Goal: Check status: Check status

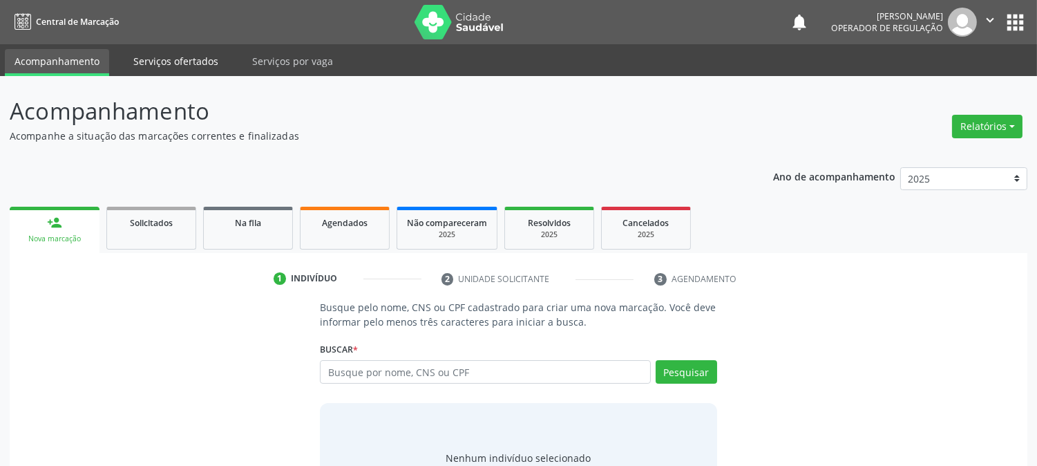
click at [180, 57] on link "Serviços ofertados" at bounding box center [176, 61] width 104 height 24
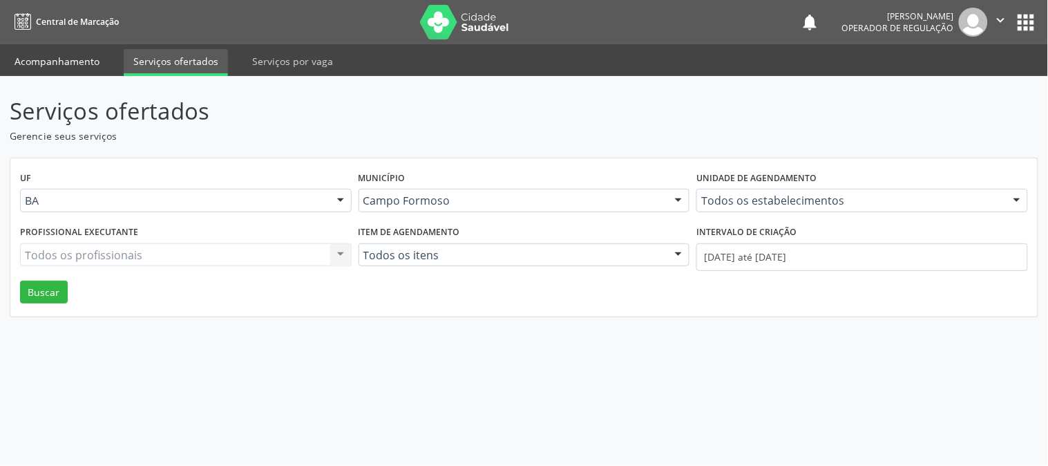
click at [79, 54] on link "Acompanhamento" at bounding box center [57, 61] width 104 height 24
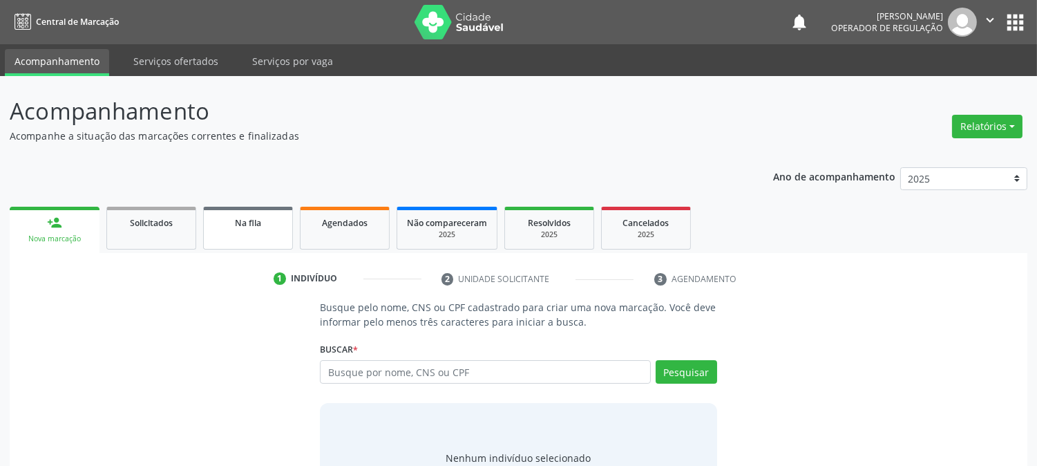
click at [272, 222] on div "Na fila" at bounding box center [247, 222] width 69 height 15
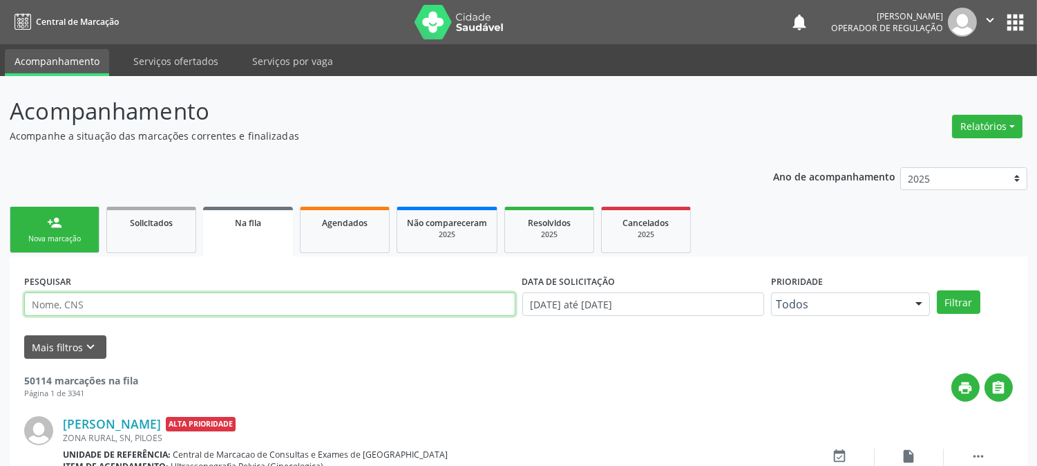
click at [214, 303] on input "text" at bounding box center [269, 303] width 491 height 23
type input "catarino"
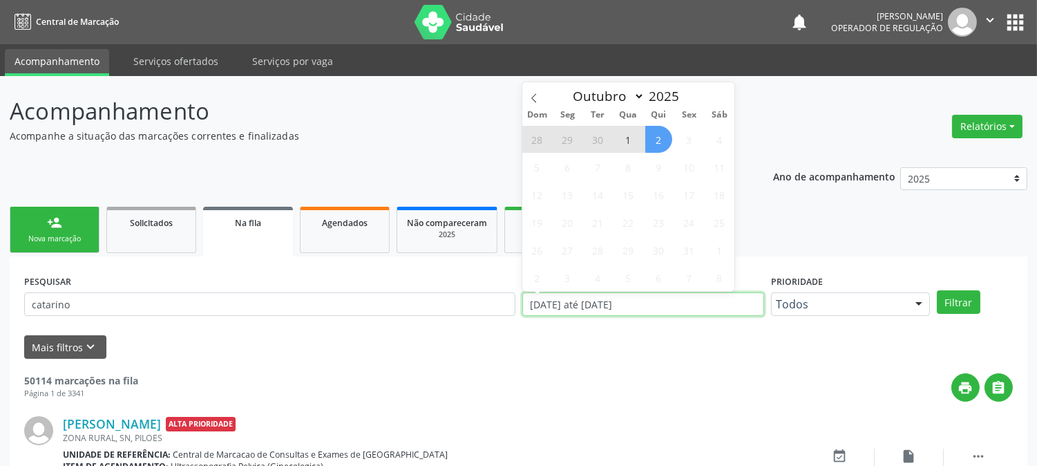
click at [705, 299] on input "[DATE] até [DATE]" at bounding box center [643, 303] width 242 height 23
type input "2023"
select select "0"
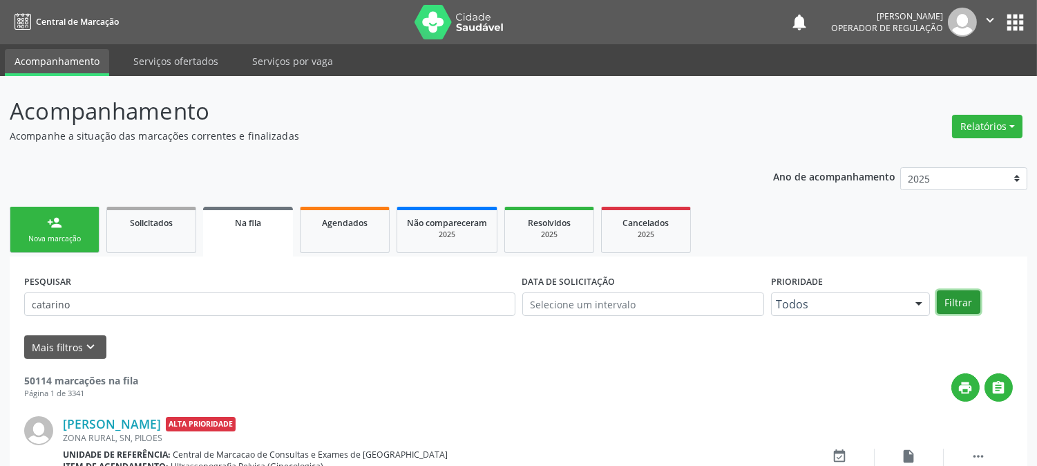
click at [963, 301] on button "Filtrar" at bounding box center [959, 301] width 44 height 23
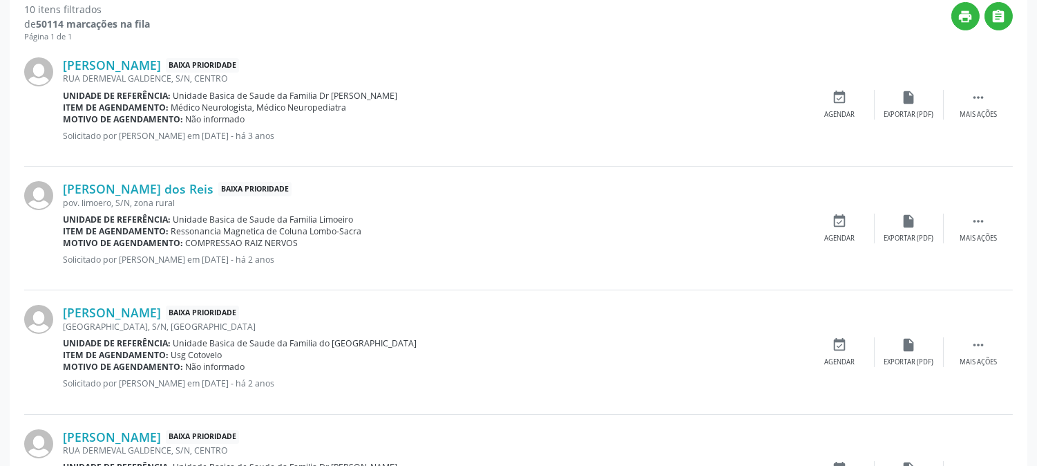
scroll to position [383, 0]
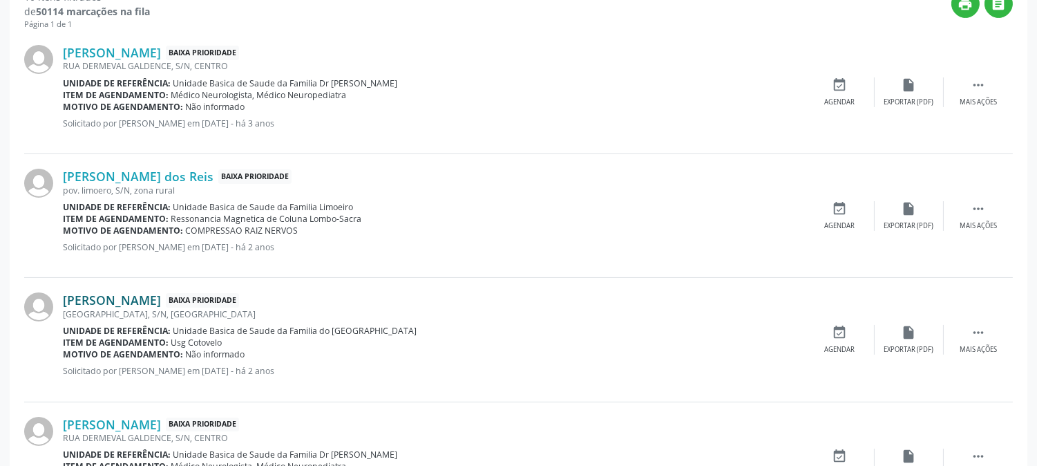
click at [120, 301] on link "[PERSON_NAME]" at bounding box center [112, 299] width 98 height 15
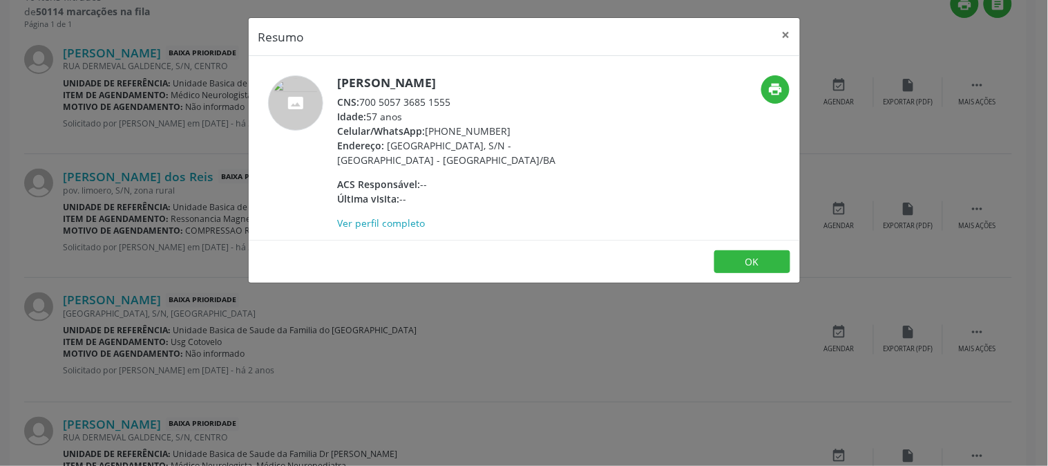
drag, startPoint x: 466, startPoint y: 102, endPoint x: 361, endPoint y: 104, distance: 104.3
click at [361, 104] on div "CNS: 700 5057 3685 1555" at bounding box center [472, 102] width 269 height 15
copy div "700 5057 3685 1555"
click at [784, 36] on button "×" at bounding box center [786, 35] width 28 height 34
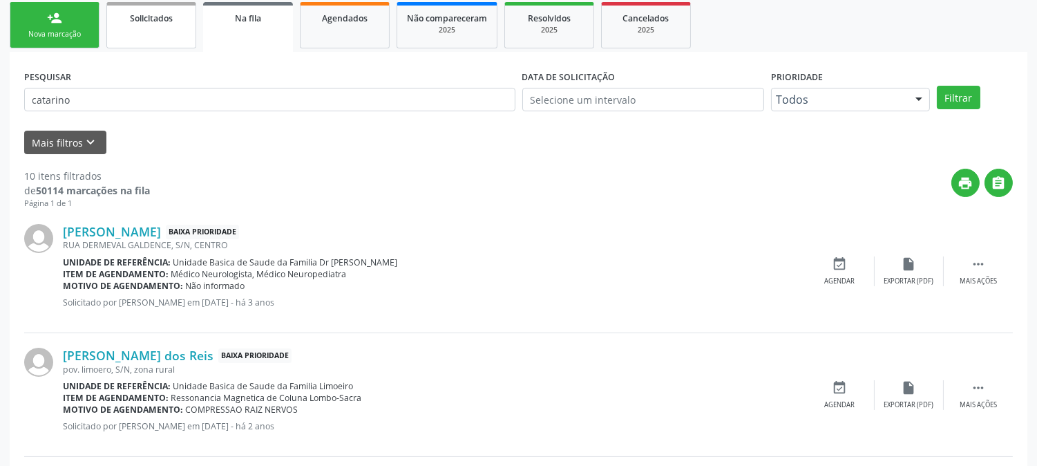
scroll to position [77, 0]
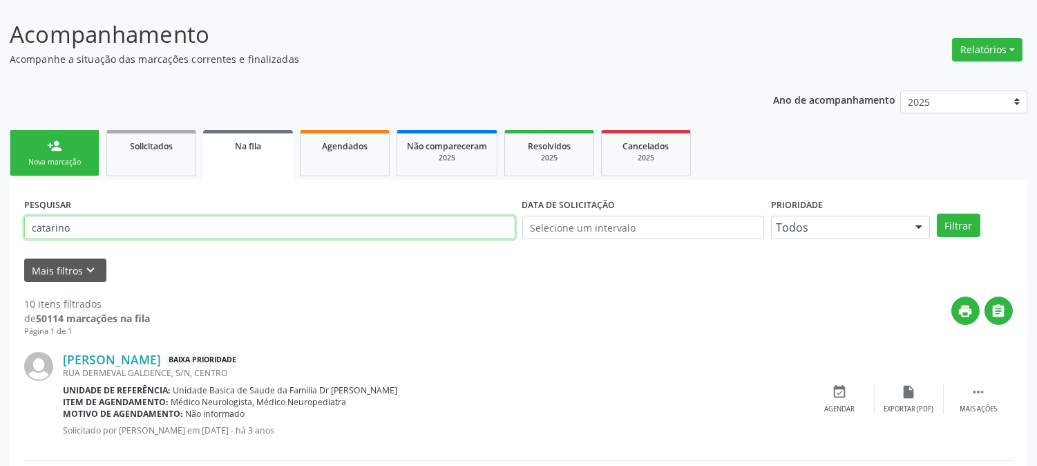
click at [139, 235] on input "catarino" at bounding box center [269, 227] width 491 height 23
paste input "700 5057 3685 1555"
type input "700 5057 3685 1555"
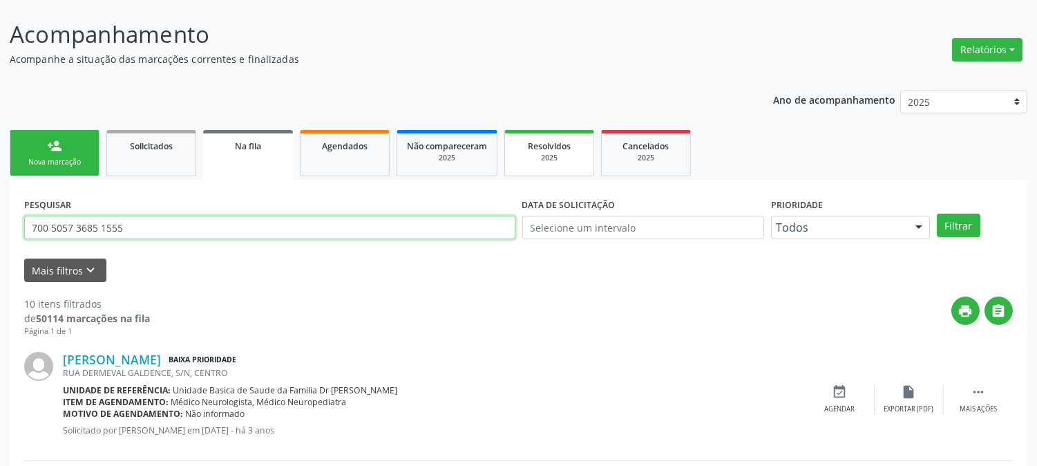
click at [937, 213] on button "Filtrar" at bounding box center [959, 224] width 44 height 23
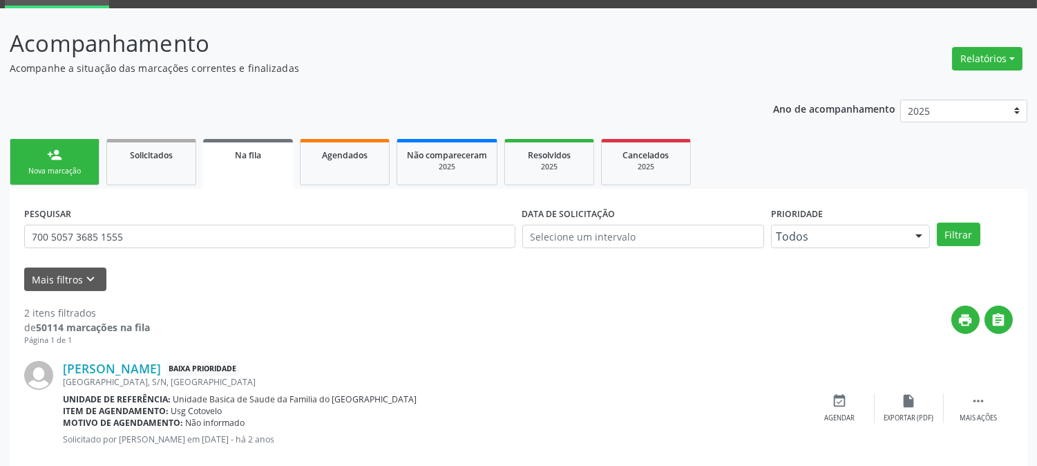
scroll to position [65, 0]
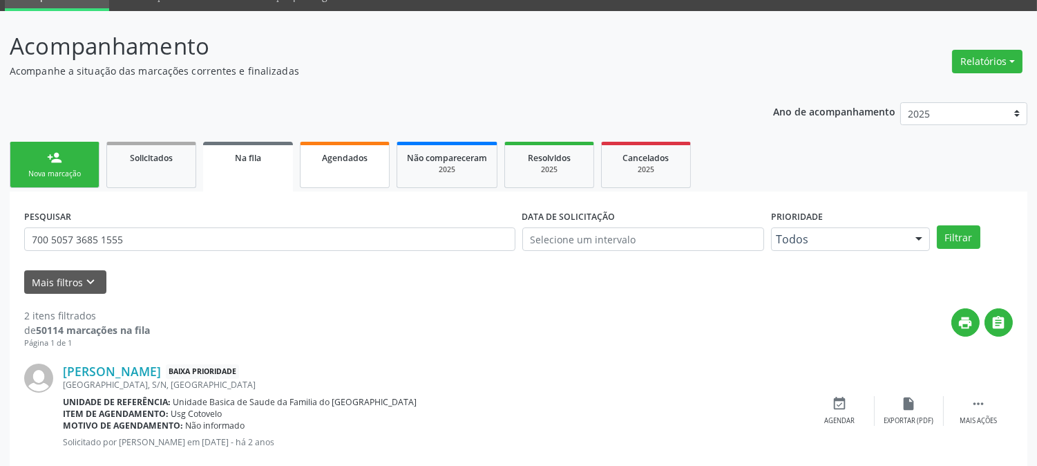
click at [350, 167] on link "Agendados" at bounding box center [345, 165] width 90 height 46
click at [350, 167] on div "Ano de acompanhamento 2025 2024 2023 person_add Nova marcação Solicitados Na fi…" at bounding box center [519, 352] width 1018 height 518
select select "9"
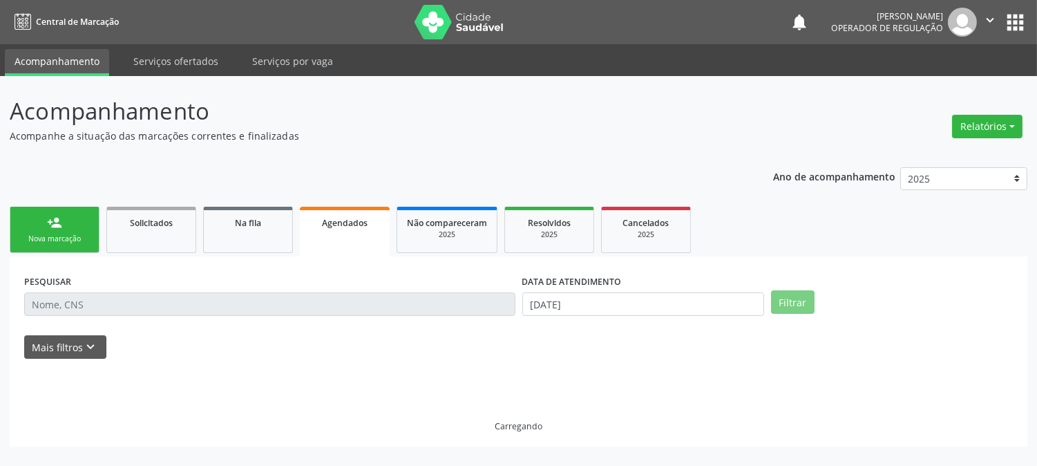
scroll to position [0, 0]
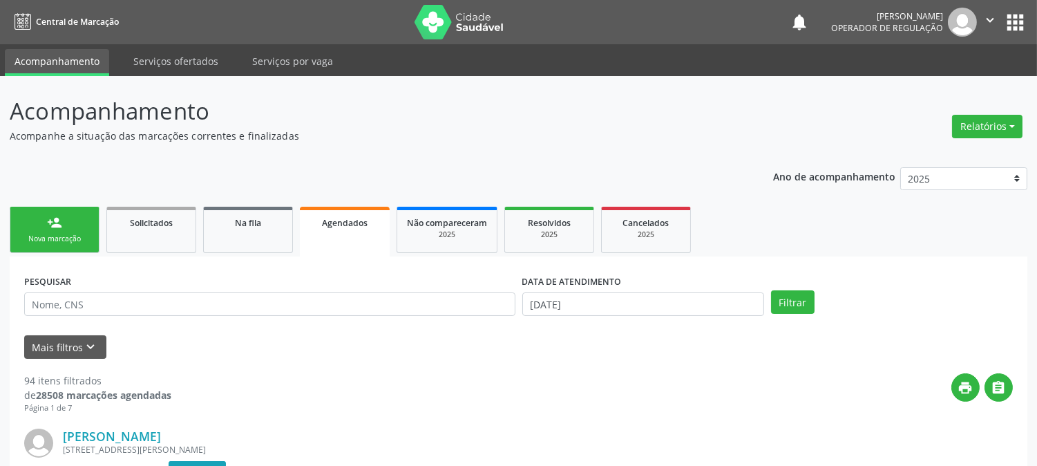
click at [335, 298] on input "text" at bounding box center [269, 303] width 491 height 23
paste input "700 5057 3685 1555"
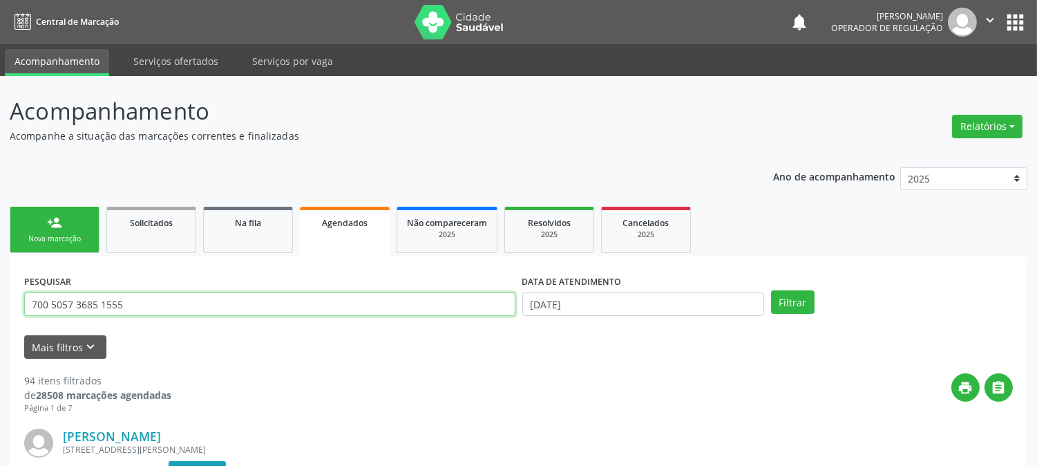
type input "700 5057 3685 1555"
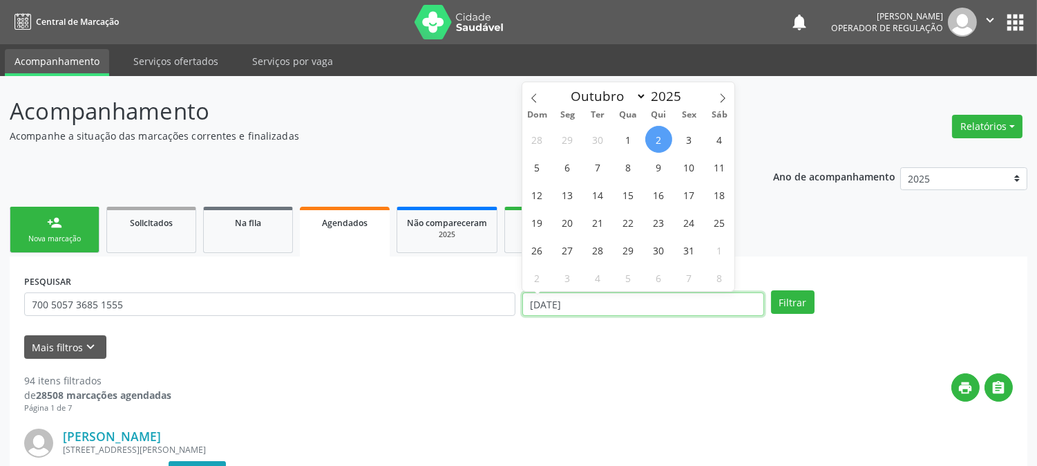
click at [582, 309] on input "[DATE]" at bounding box center [643, 303] width 242 height 23
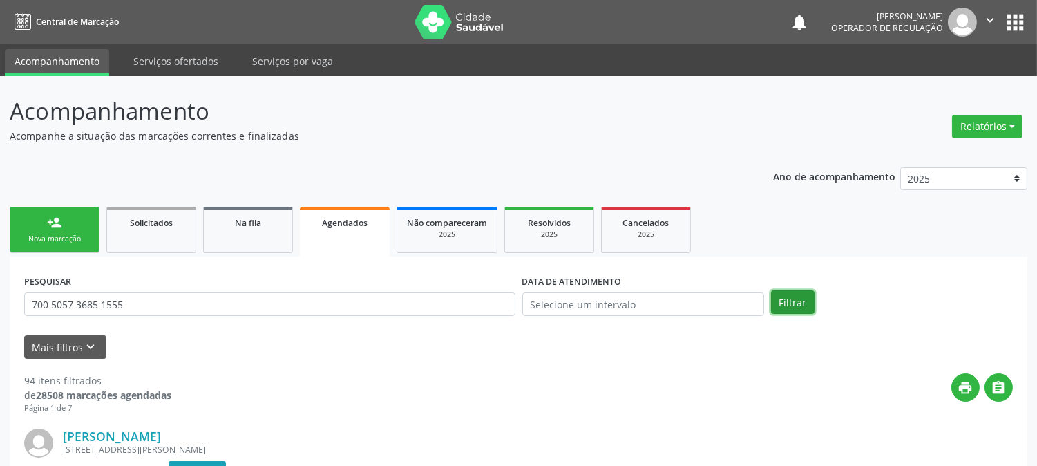
click at [801, 305] on button "Filtrar" at bounding box center [793, 301] width 44 height 23
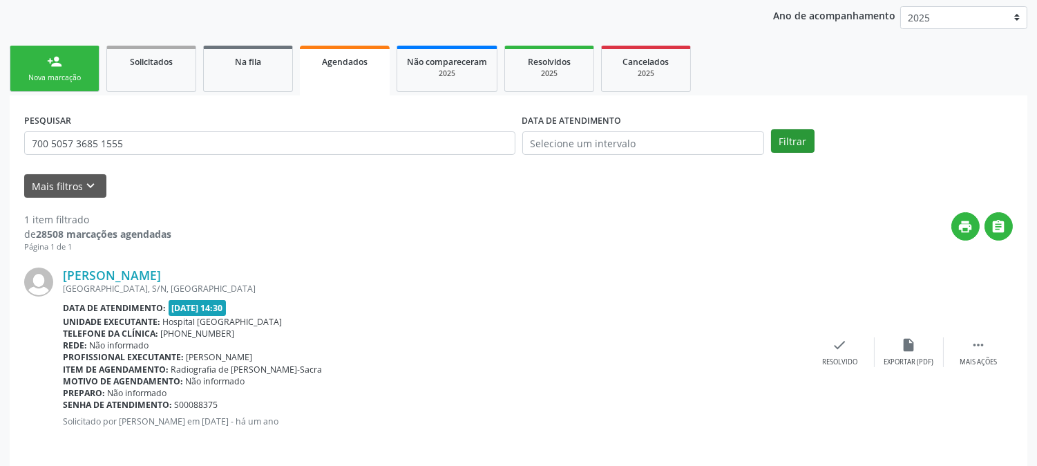
scroll to position [170, 0]
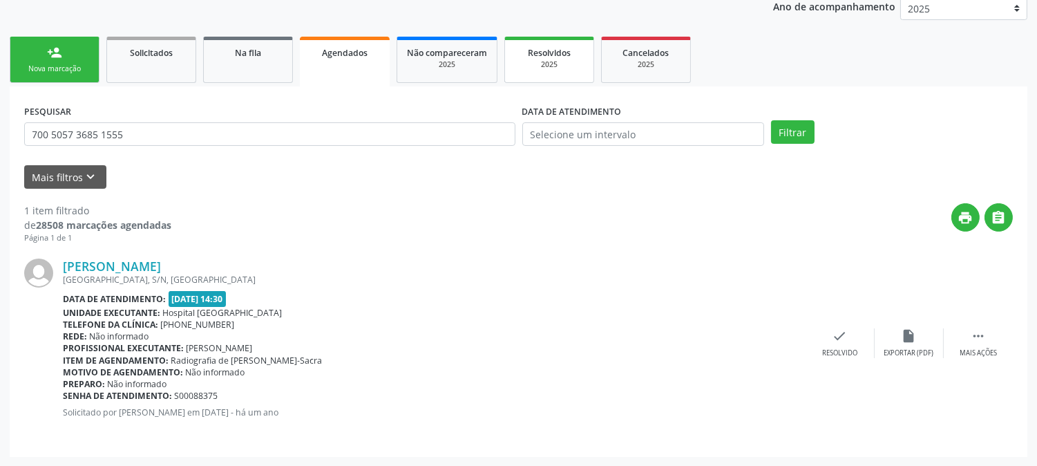
click at [535, 47] on span "Resolvidos" at bounding box center [549, 53] width 43 height 12
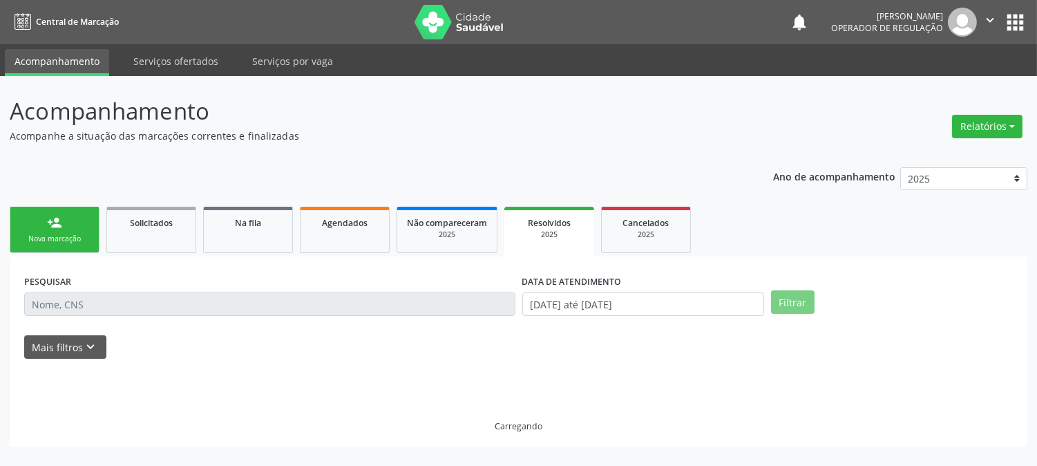
scroll to position [0, 0]
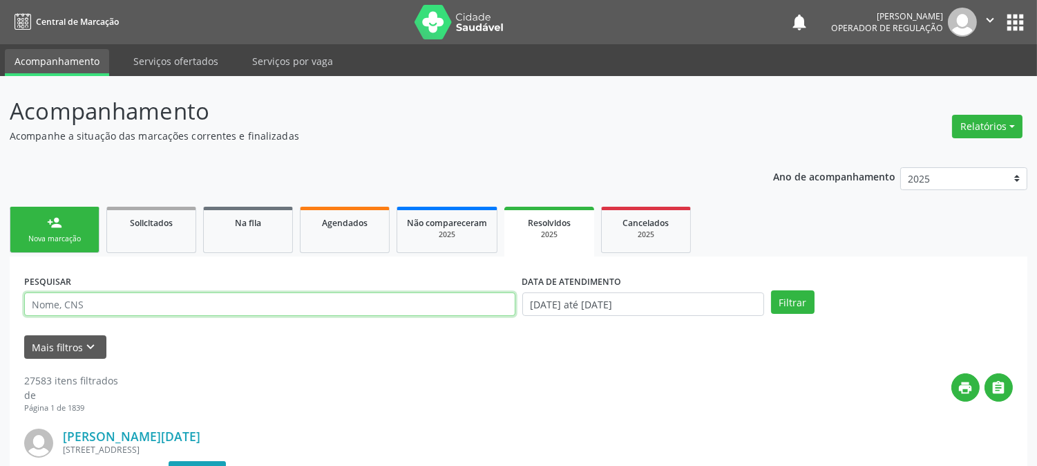
click at [278, 304] on input "text" at bounding box center [269, 303] width 491 height 23
paste input "700 5057 3685 1555"
type input "700 5057 3685 1555"
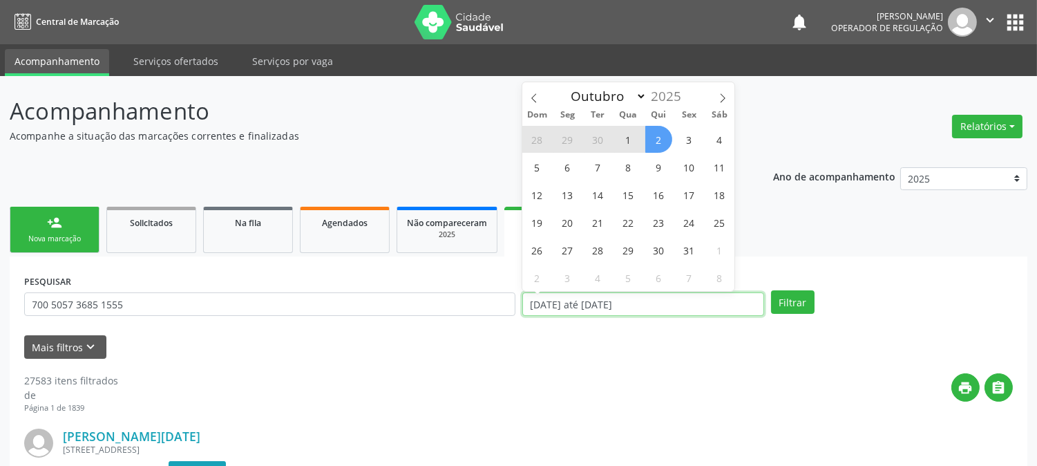
click at [590, 304] on input "[DATE] até [DATE]" at bounding box center [643, 303] width 242 height 23
select select "0"
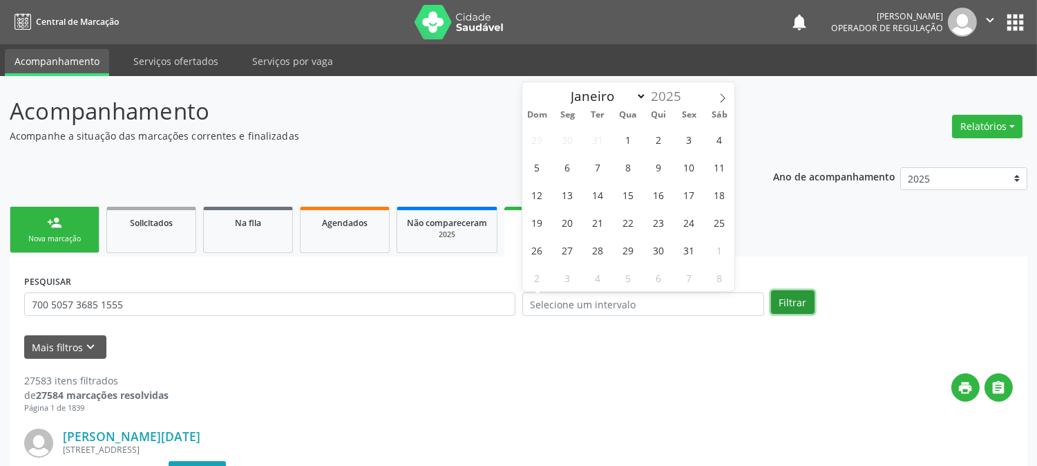
click at [788, 291] on button "Filtrar" at bounding box center [793, 301] width 44 height 23
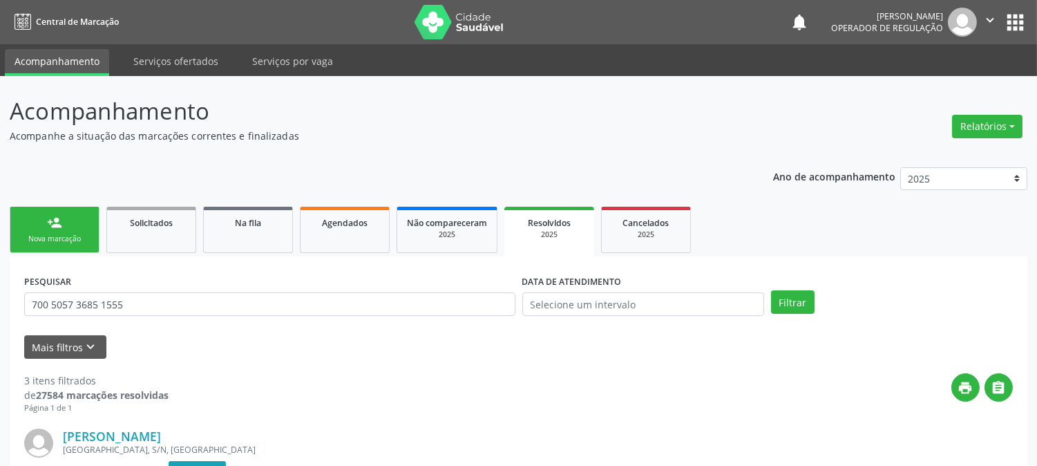
click at [55, 216] on div "person_add" at bounding box center [54, 222] width 15 height 15
